Goal: Find specific page/section: Find specific page/section

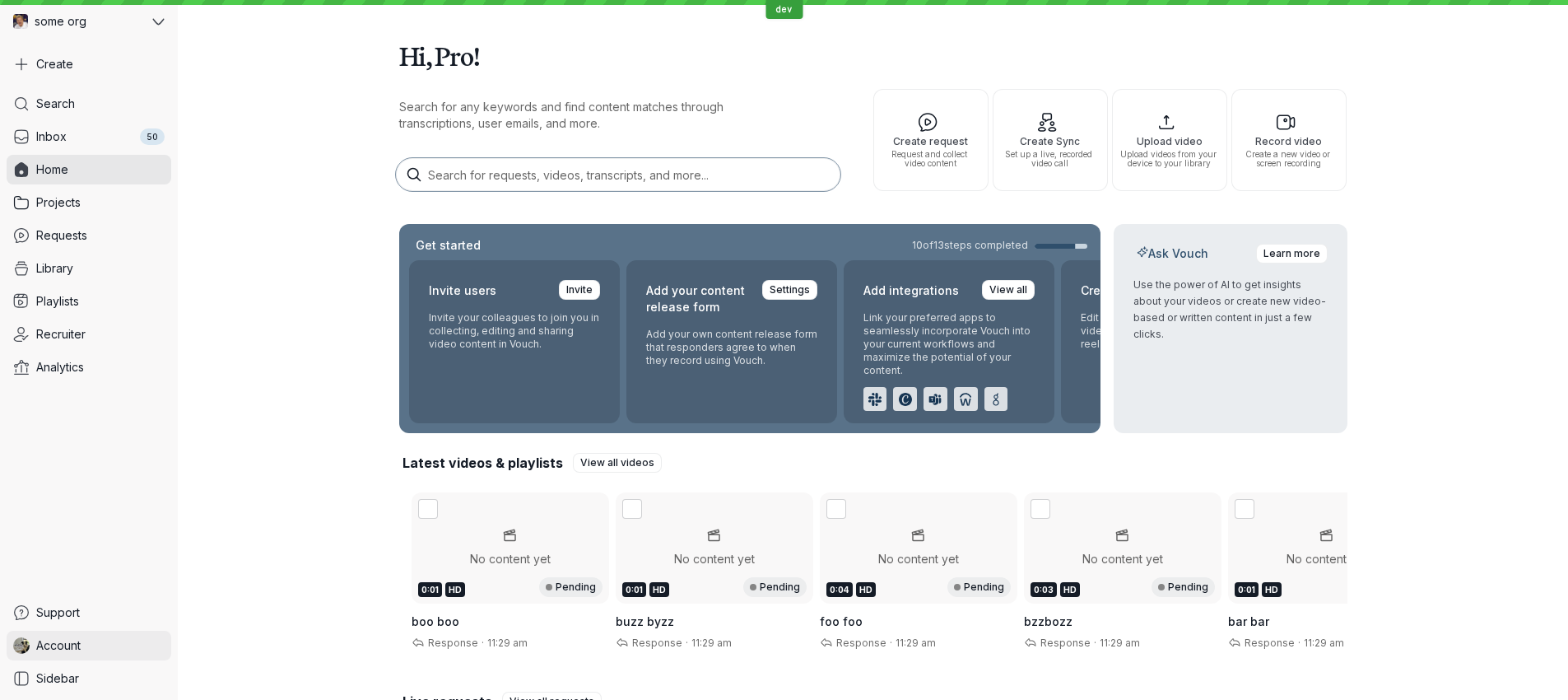
click at [62, 642] on span "Account" at bounding box center [58, 645] width 44 height 16
